Goal: Task Accomplishment & Management: Manage account settings

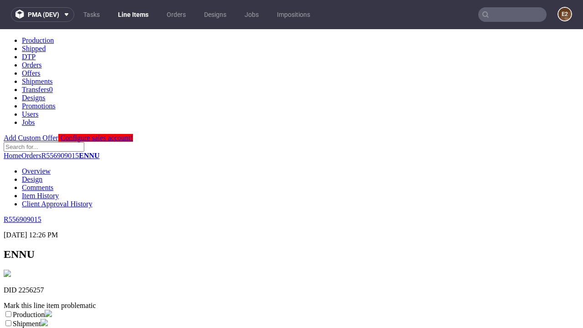
scroll to position [160, 0]
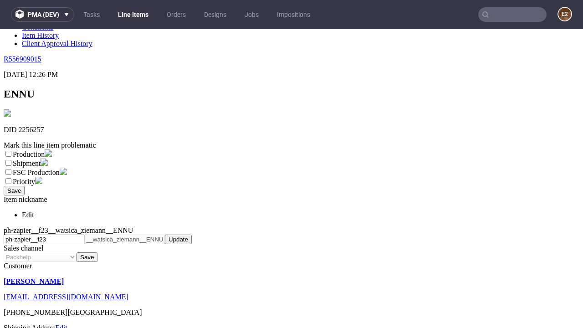
select select "dtp_ca_needed"
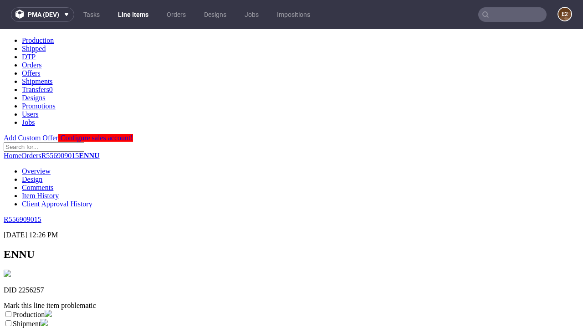
scroll to position [0, 0]
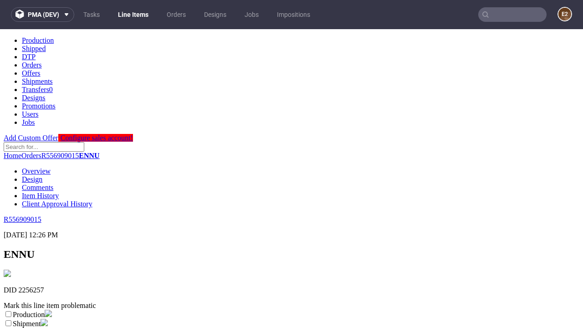
checkbox input "true"
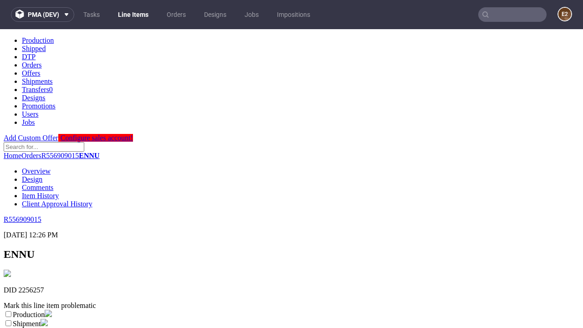
scroll to position [8, 0]
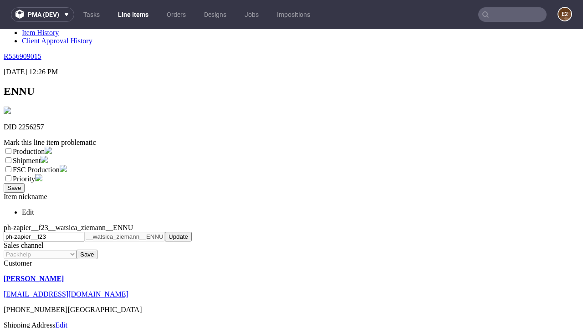
type textarea "test"
